Goal: Information Seeking & Learning: Understand process/instructions

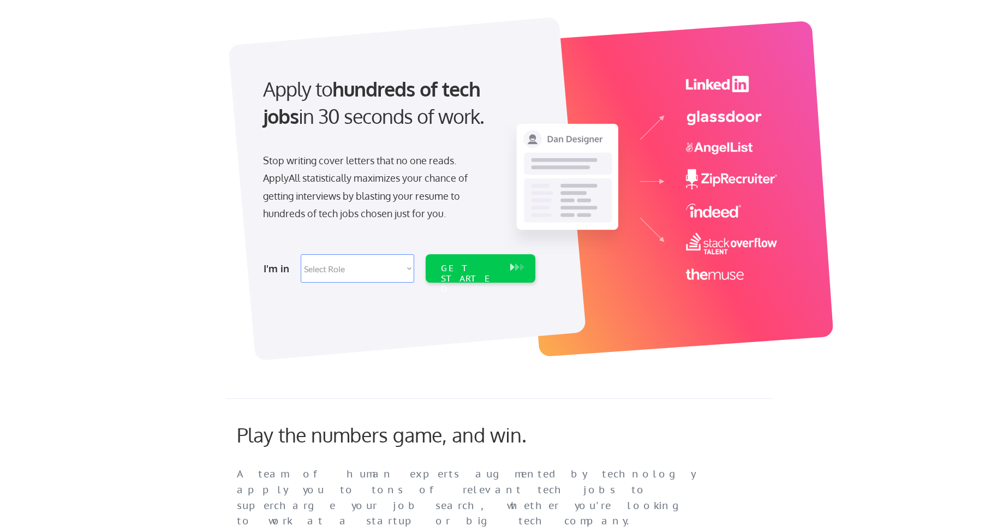
scroll to position [131, 0]
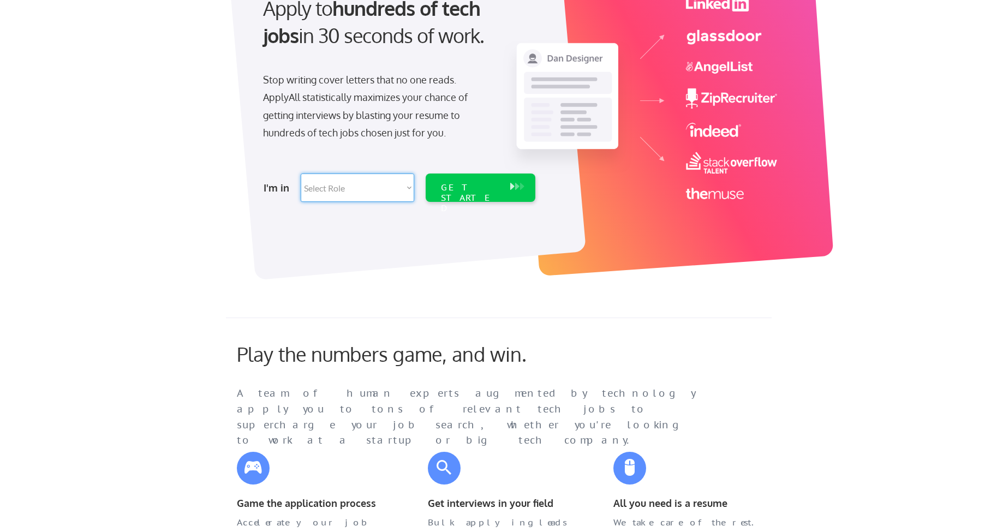
drag, startPoint x: 398, startPoint y: 187, endPoint x: 883, endPoint y: 429, distance: 541.6
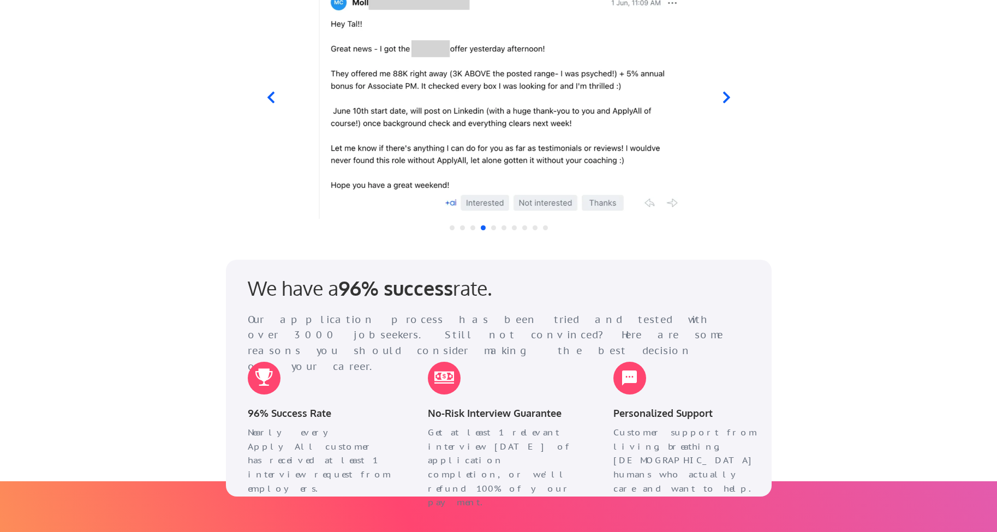
scroll to position [1244, 0]
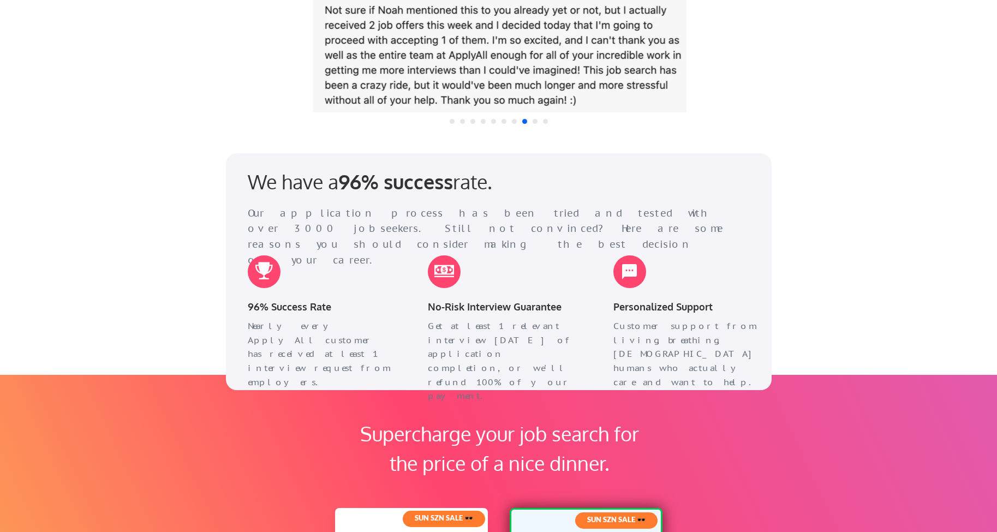
drag, startPoint x: 375, startPoint y: 354, endPoint x: 220, endPoint y: 318, distance: 159.5
click at [220, 318] on div "Apply to hundreds of tech jobs in 30 seconds of work. Stop writing cover letter…" at bounding box center [498, 120] width 997 height 2729
click at [833, 329] on div "Apply to hundreds of tech jobs in 30 seconds of work. Stop writing cover letter…" at bounding box center [498, 120] width 997 height 2729
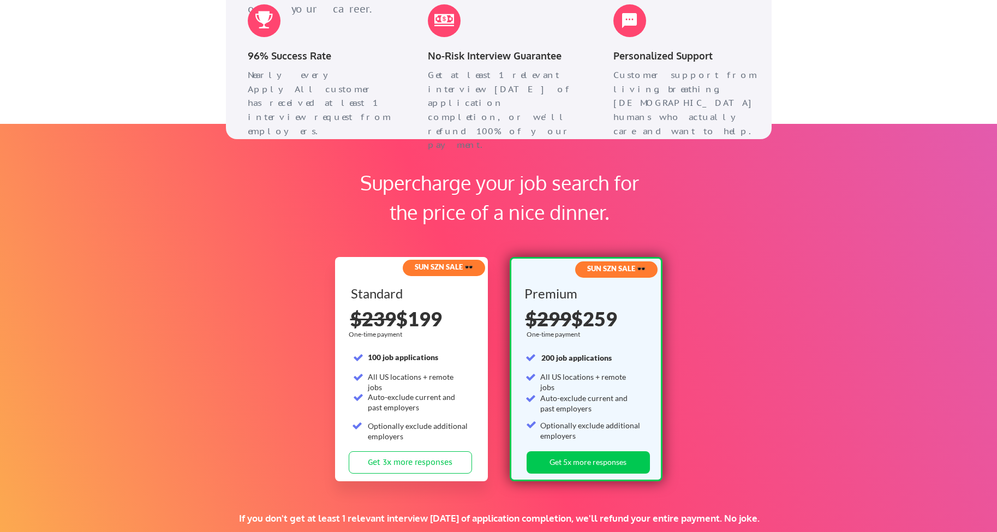
scroll to position [1506, 0]
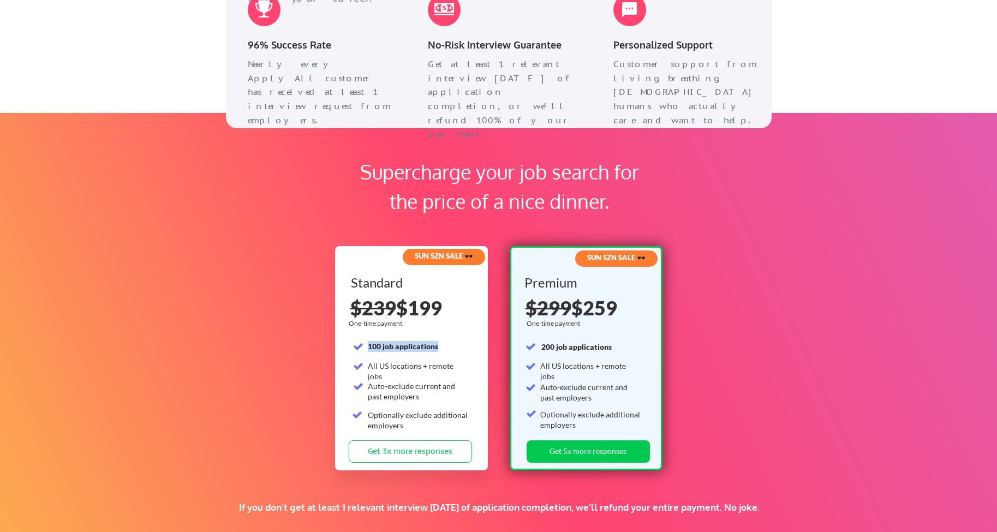
drag, startPoint x: 439, startPoint y: 350, endPoint x: 363, endPoint y: 348, distance: 75.9
click at [363, 348] on div "Standard 100 job applications All US locations + remote jobs Auto-exclude curre…" at bounding box center [412, 358] width 123 height 164
click at [828, 314] on div "Supercharge your job search for the price of a nice dinner. SUN SZN SALE 🕶️ Sta…" at bounding box center [498, 345] width 997 height 464
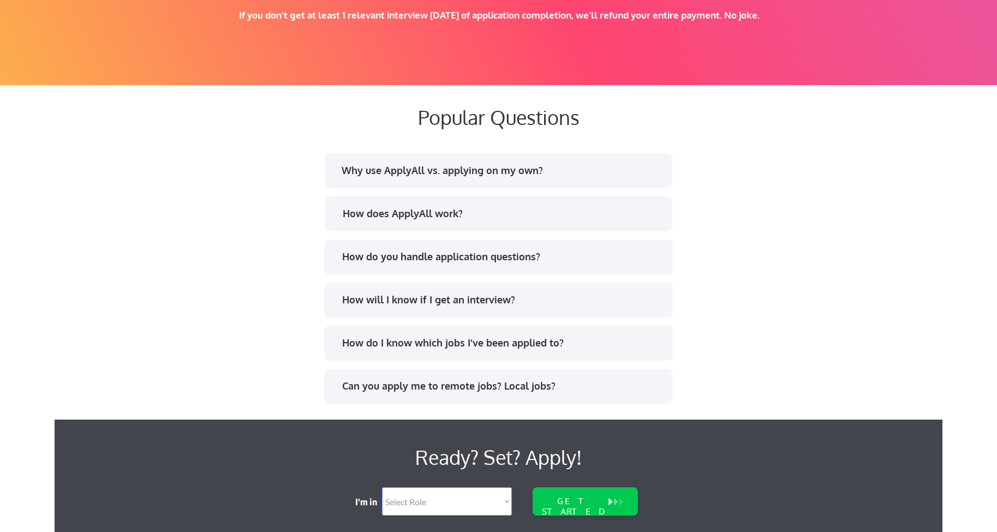
scroll to position [2030, 0]
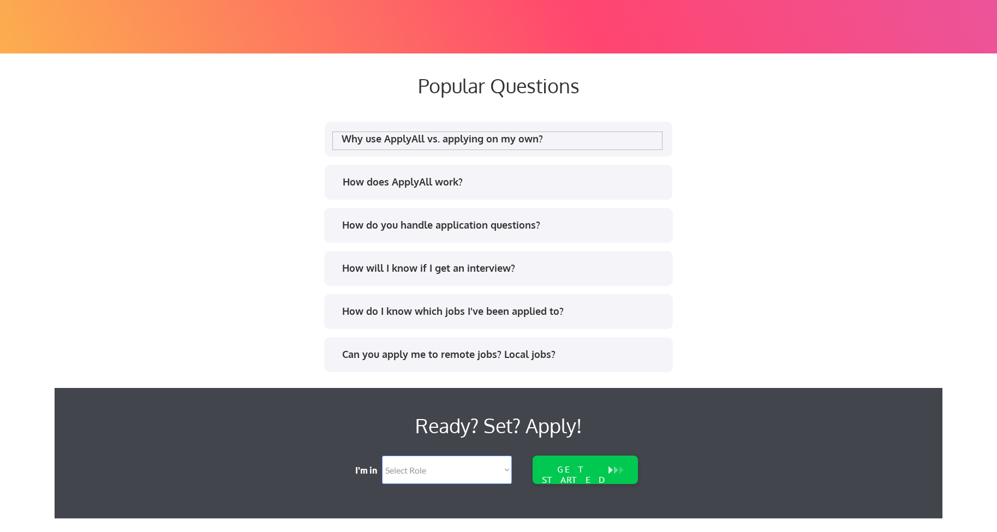
click at [510, 135] on div "Why use ApplyAll vs. applying on my own?" at bounding box center [502, 139] width 320 height 14
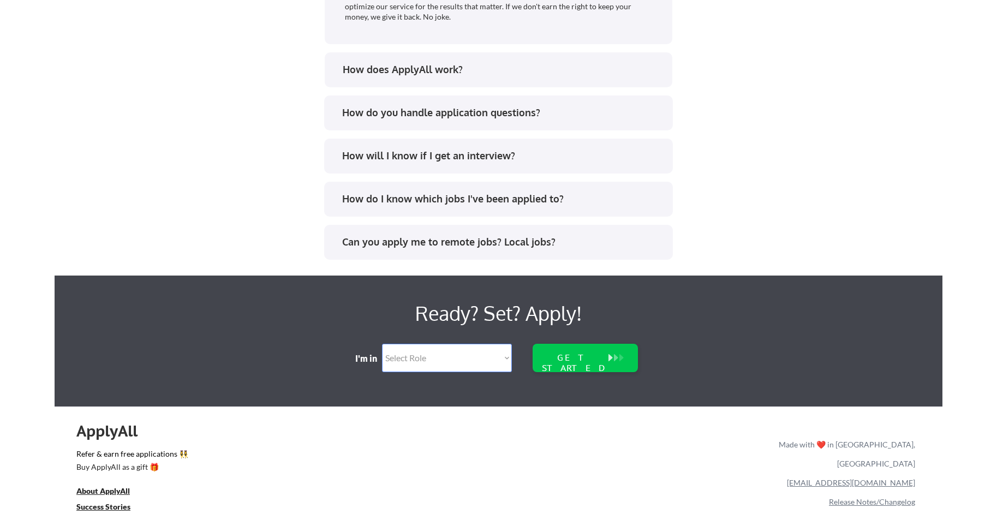
scroll to position [2533, 0]
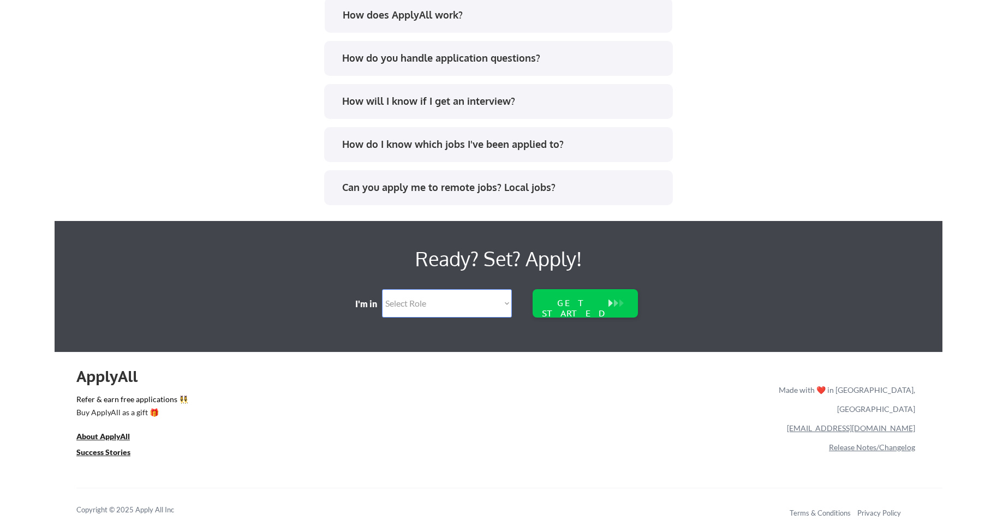
click at [887, 443] on link "Release Notes/Changelog" at bounding box center [872, 447] width 86 height 9
select select ""engineering""
click at [819, 515] on link "Terms & Conditions" at bounding box center [820, 513] width 61 height 9
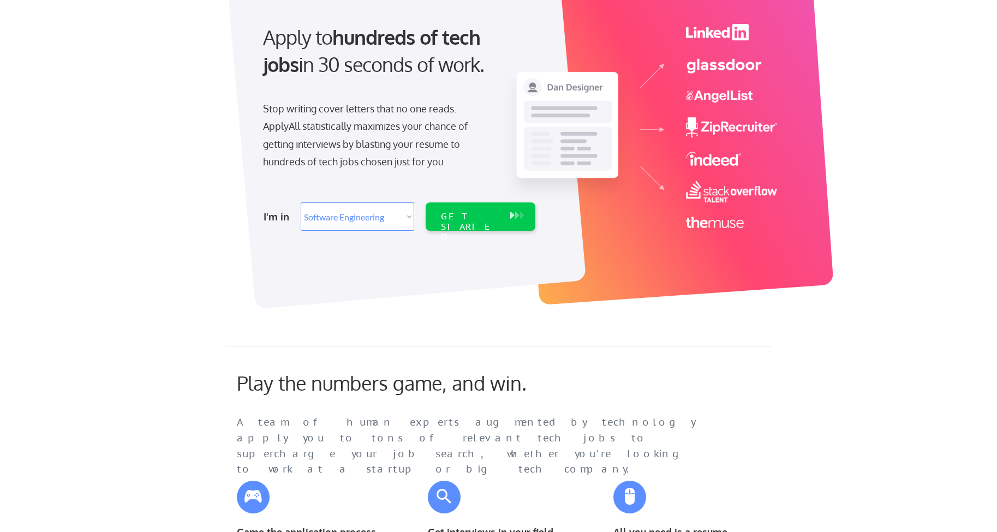
scroll to position [0, 0]
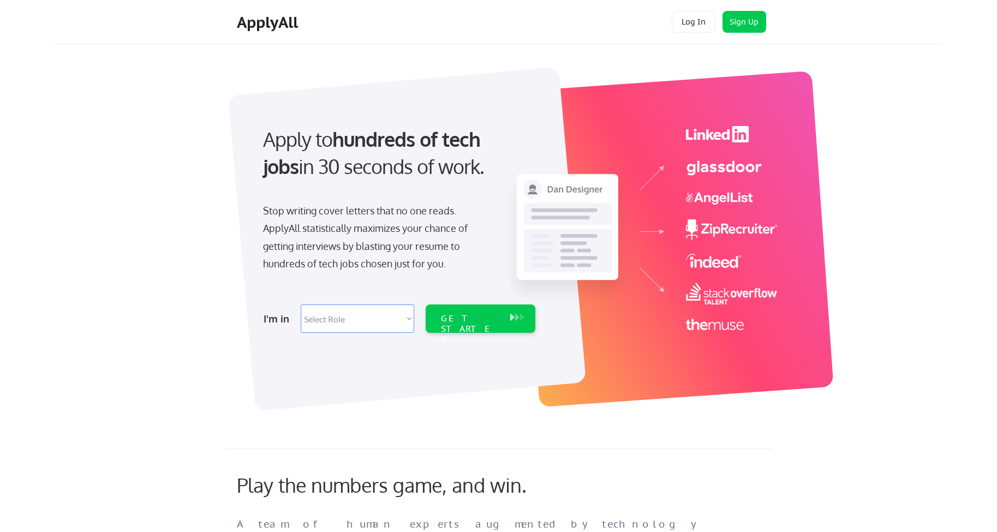
click at [304, 343] on div at bounding box center [407, 239] width 358 height 344
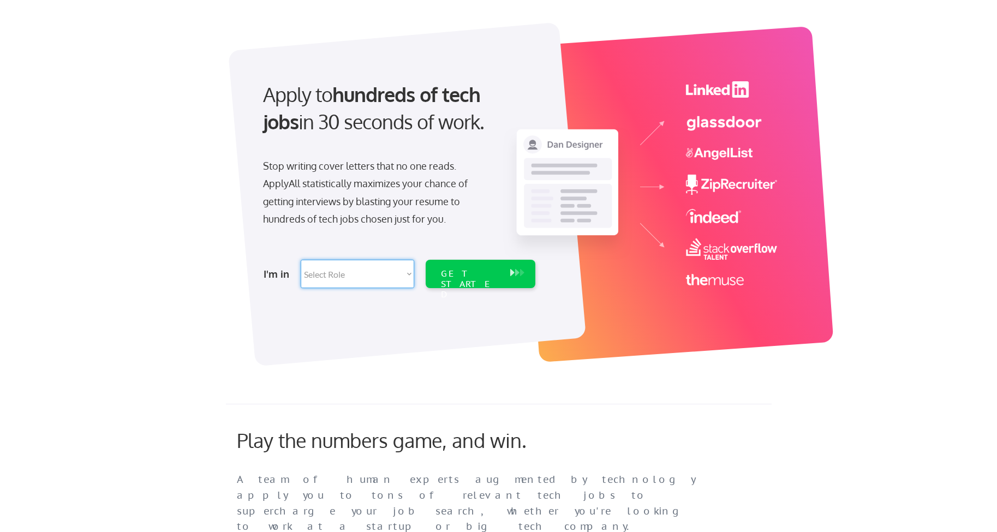
scroll to position [65, 0]
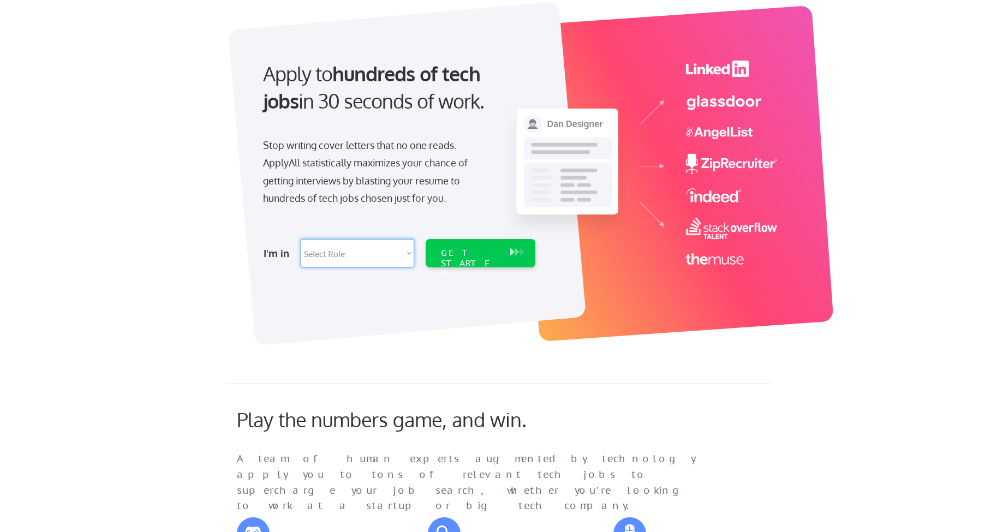
select select ""engineering""
click at [301, 239] on select "Select Role Software Engineering Product Management Customer Success Sales UI/U…" at bounding box center [358, 253] width 114 height 28
select select ""engineering""
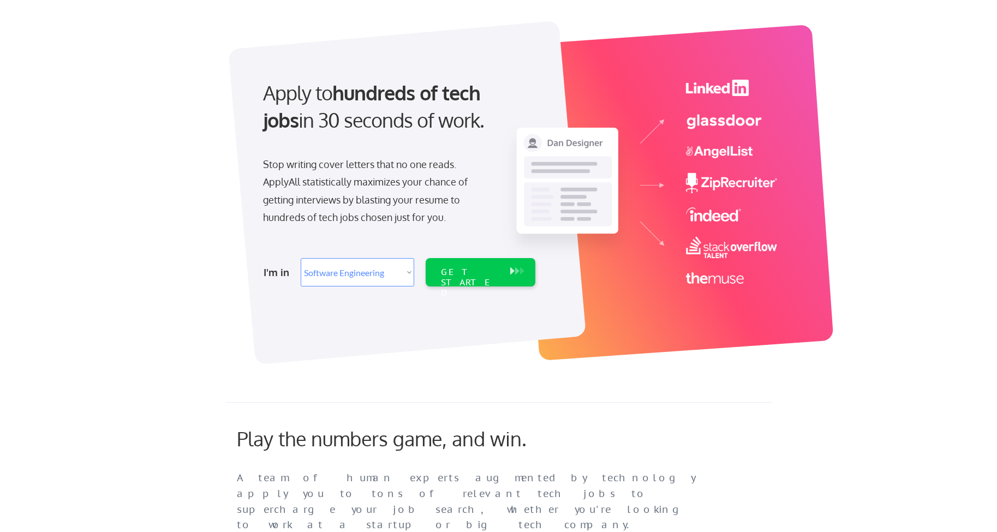
scroll to position [0, 0]
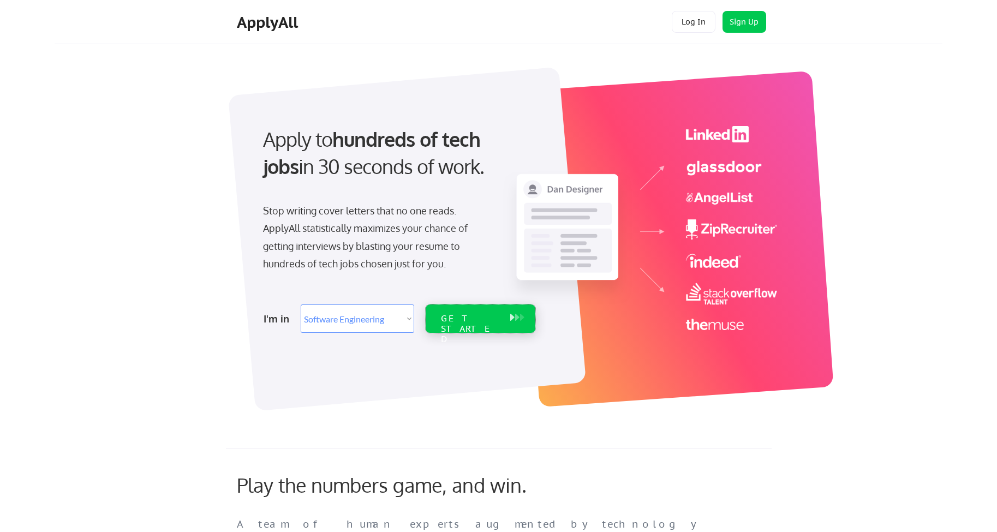
click at [486, 314] on div "GET STARTED" at bounding box center [470, 329] width 58 height 32
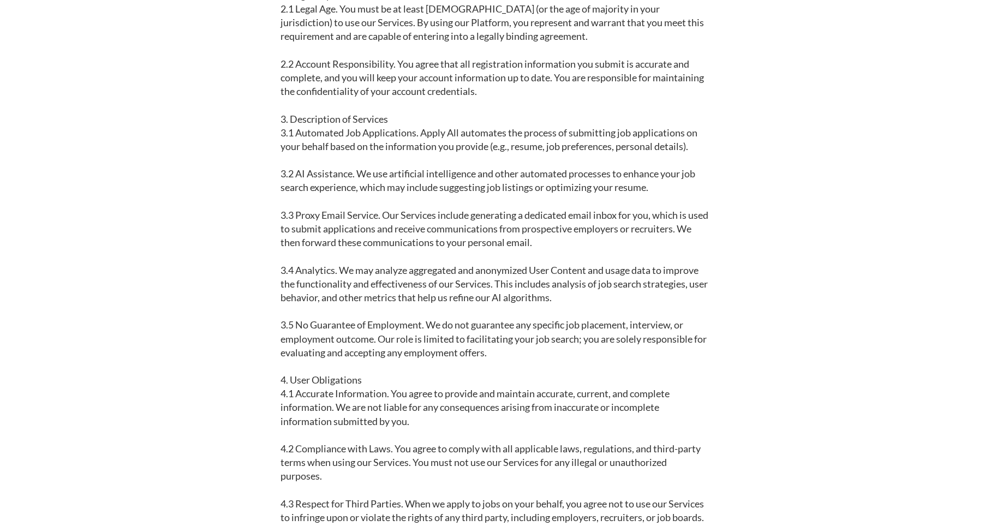
scroll to position [393, 0]
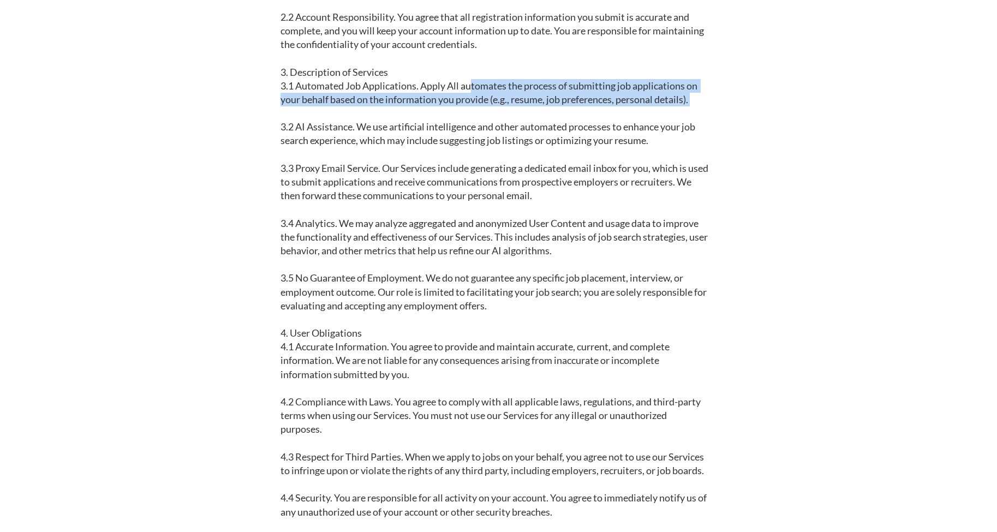
drag, startPoint x: 471, startPoint y: 98, endPoint x: 692, endPoint y: 121, distance: 222.2
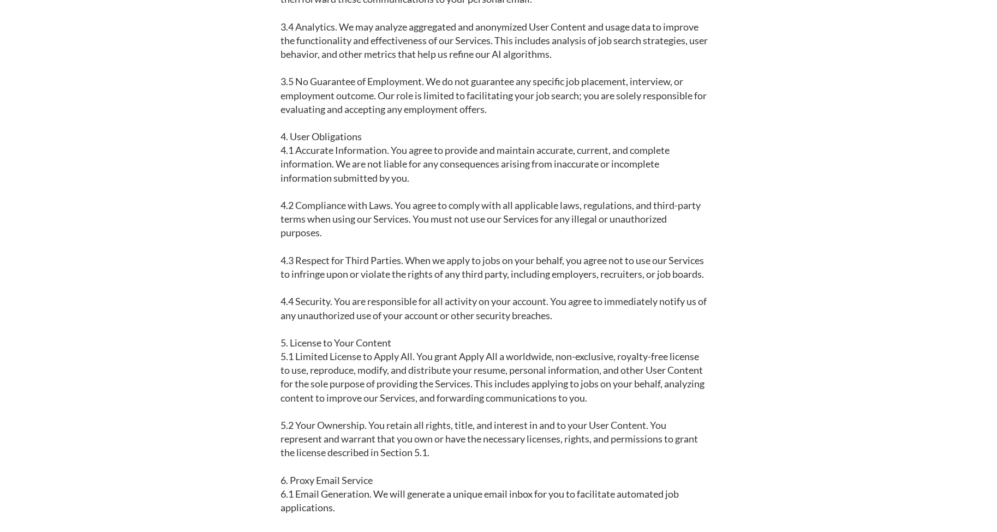
scroll to position [655, 0]
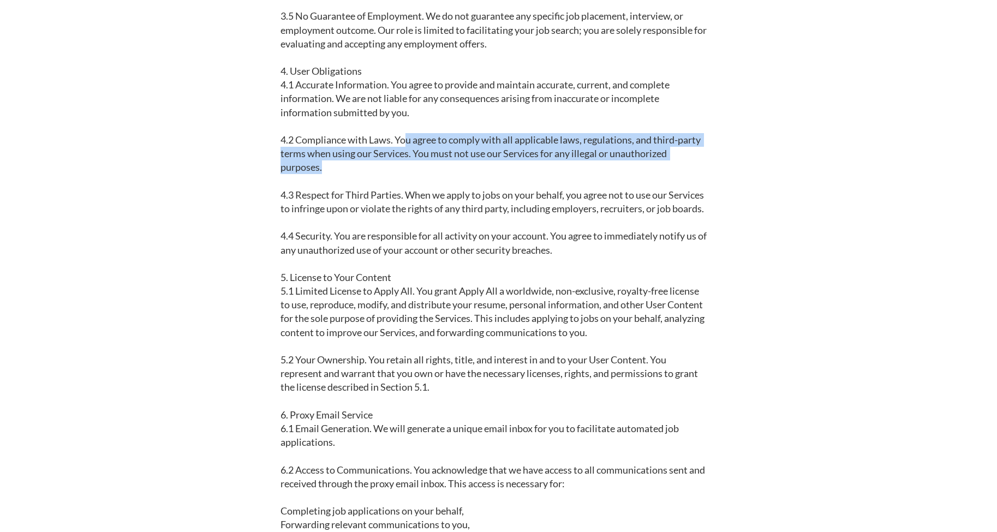
drag, startPoint x: 403, startPoint y: 154, endPoint x: 692, endPoint y: 176, distance: 289.6
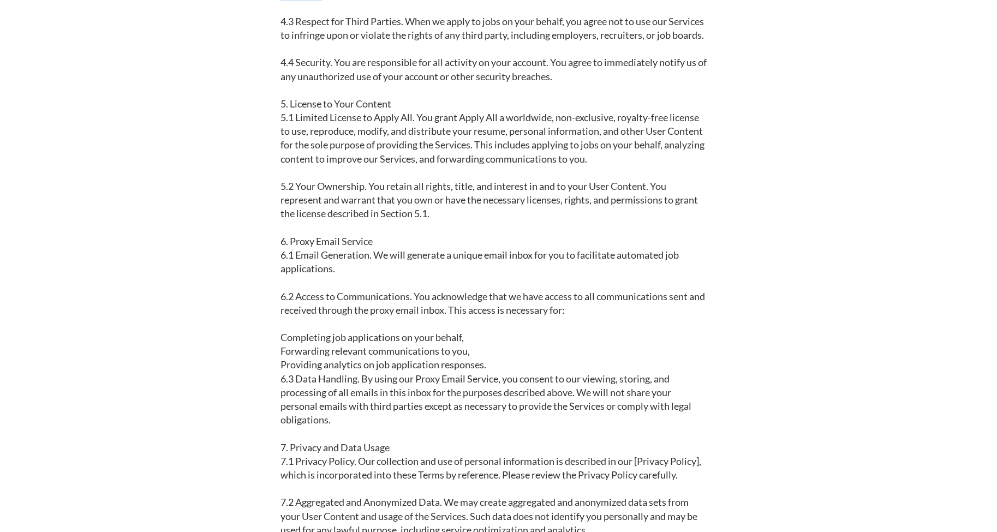
scroll to position [851, 0]
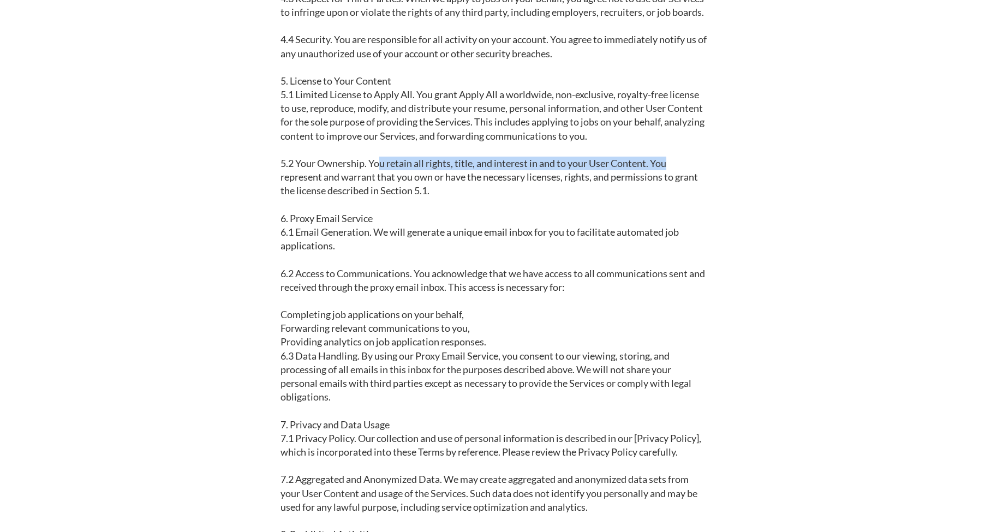
drag, startPoint x: 381, startPoint y: 194, endPoint x: 669, endPoint y: 196, distance: 288.2
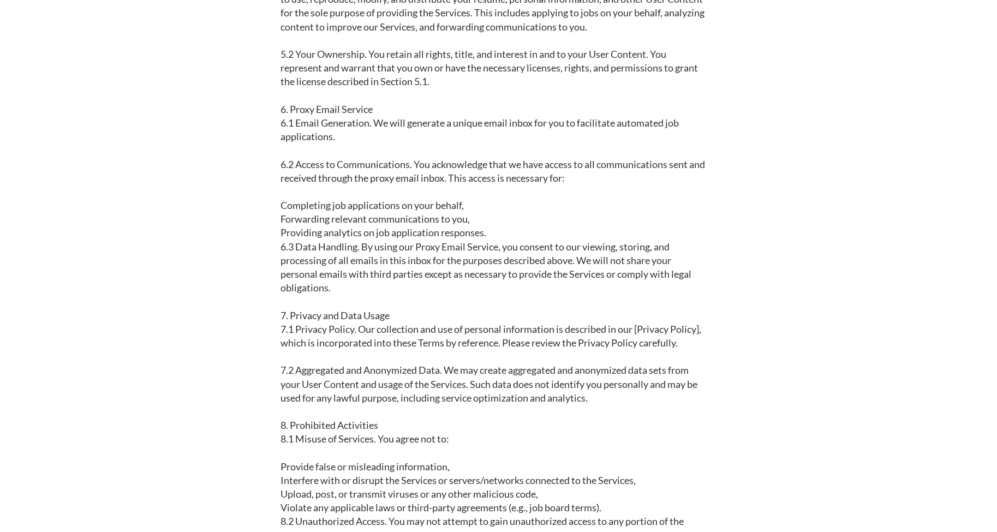
scroll to position [982, 0]
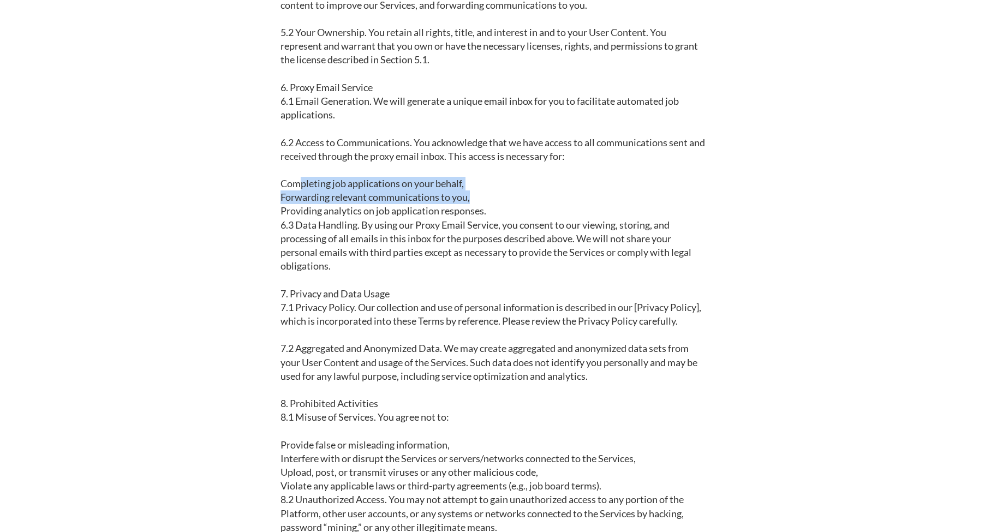
drag, startPoint x: 303, startPoint y: 208, endPoint x: 501, endPoint y: 228, distance: 199.1
click at [501, 228] on div "Last Updated: [DATE] Welcome to Apply All, Inc. (“Apply All,” “we,” “us,” or “o…" at bounding box center [495, 493] width 428 height 2694
click at [570, 296] on div "Last Updated: [DATE] Welcome to Apply All, Inc. (“Apply All,” “we,” “us,” or “o…" at bounding box center [495, 493] width 428 height 2694
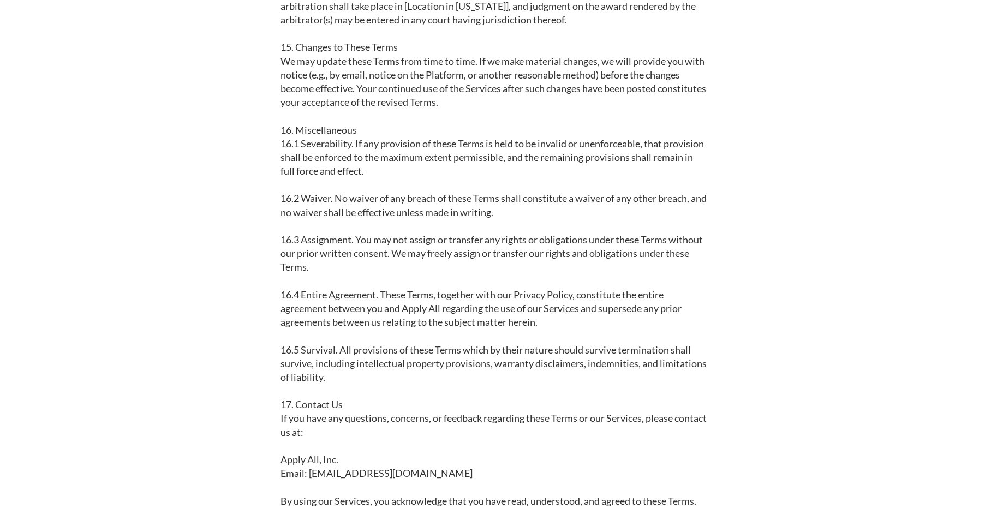
scroll to position [1988, 0]
